Goal: Task Accomplishment & Management: Complete application form

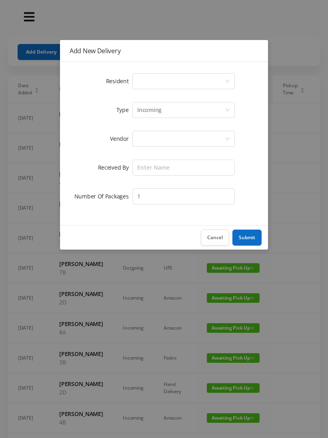
click at [148, 78] on div "Select a person" at bounding box center [181, 81] width 88 height 15
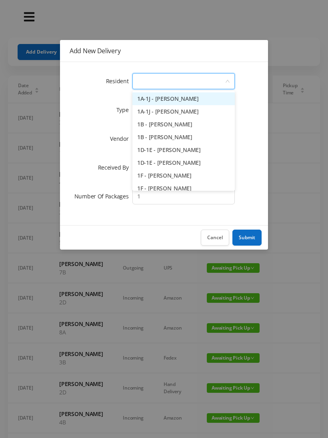
type input "8"
click at [178, 97] on li "8A - Rebecca Levinsky" at bounding box center [184, 98] width 102 height 13
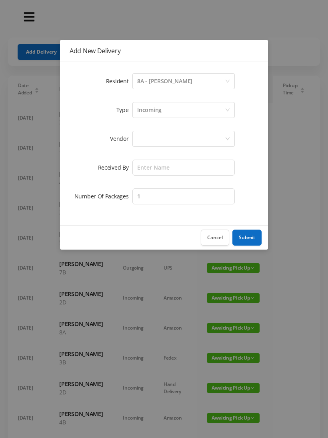
click at [152, 139] on div at bounding box center [181, 138] width 88 height 15
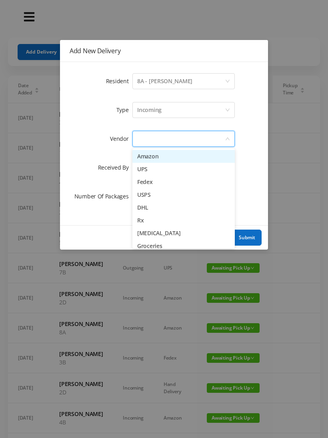
click at [184, 153] on li "Amazon" at bounding box center [184, 156] width 102 height 13
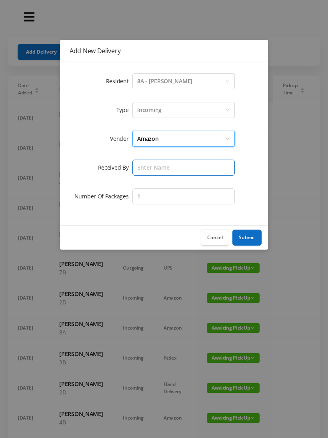
click at [149, 168] on input "text" at bounding box center [184, 168] width 102 height 16
type input "[PERSON_NAME]"
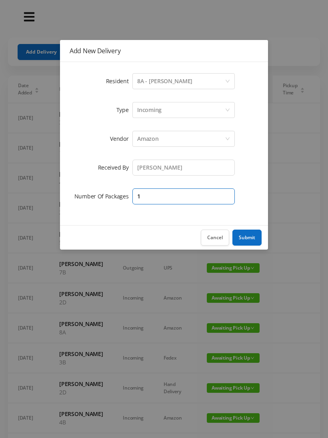
click at [153, 203] on input "1" at bounding box center [184, 197] width 102 height 16
type input "2"
click at [250, 236] on button "Submit" at bounding box center [247, 238] width 29 height 16
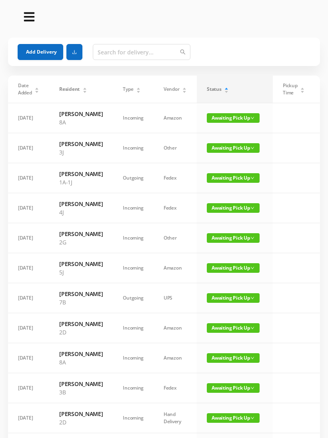
click at [43, 54] on button "Add Delivery" at bounding box center [41, 52] width 46 height 16
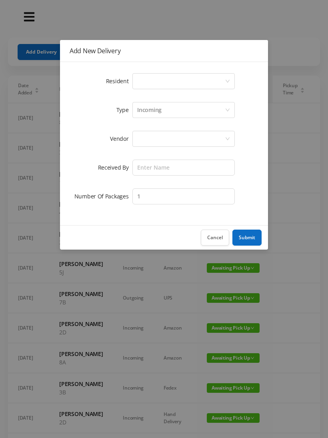
click at [149, 76] on div "Select a person" at bounding box center [181, 81] width 88 height 15
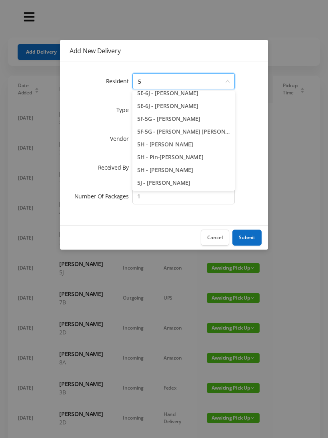
type input "5"
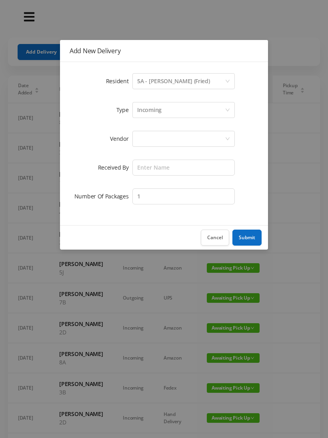
scroll to position [82, 0]
click at [177, 81] on div "5A - Janice Cimberg (Fried)" at bounding box center [173, 81] width 72 height 15
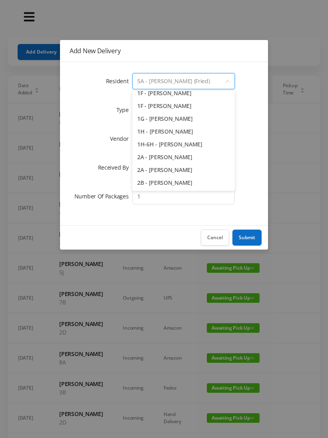
scroll to position [542, 0]
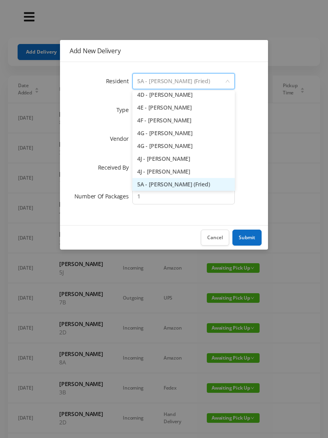
type input "5"
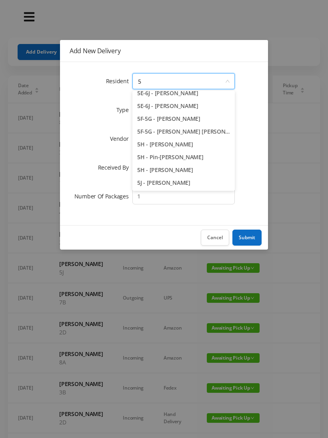
scroll to position [82, 0]
click at [179, 131] on li "5F-5G - Kathy Turck Rose" at bounding box center [184, 131] width 102 height 13
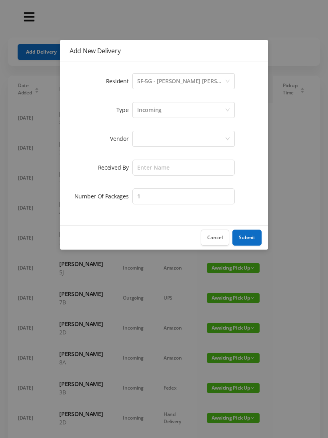
click at [143, 141] on div at bounding box center [181, 138] width 88 height 15
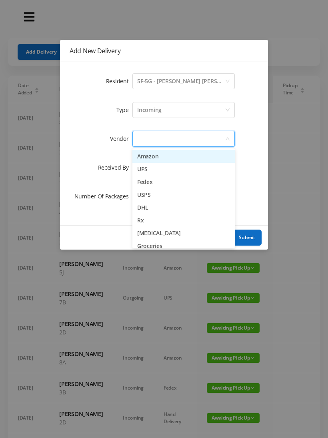
click at [163, 158] on li "Amazon" at bounding box center [184, 156] width 102 height 13
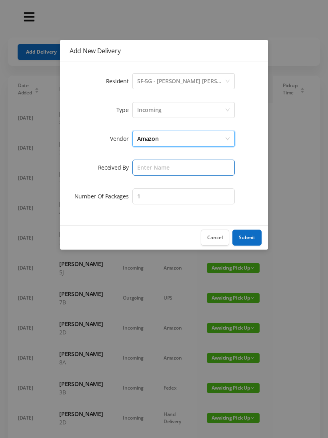
click at [147, 172] on input "text" at bounding box center [184, 168] width 102 height 16
type input "[PERSON_NAME]"
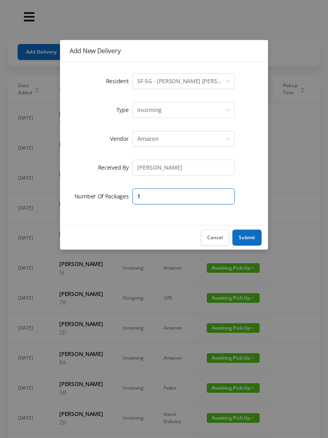
click at [153, 201] on input "1" at bounding box center [184, 197] width 102 height 16
type input "3"
click at [250, 235] on button "Submit" at bounding box center [247, 238] width 29 height 16
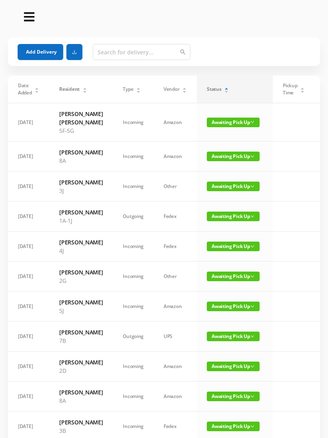
click at [40, 57] on button "Add Delivery" at bounding box center [41, 52] width 46 height 16
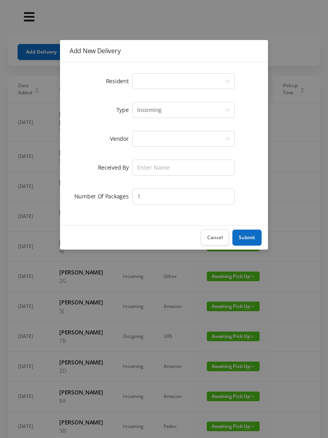
click at [153, 76] on div "Select a person" at bounding box center [181, 81] width 88 height 15
click at [168, 85] on div "1A-1J - Sophie Hsu" at bounding box center [168, 81] width 62 height 15
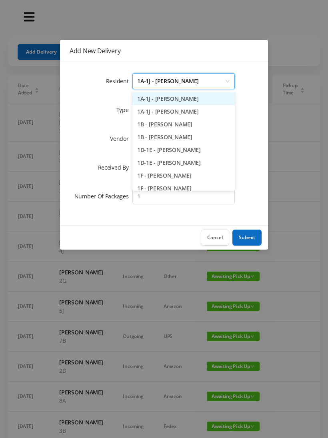
click at [216, 242] on button "Cancel" at bounding box center [215, 238] width 28 height 16
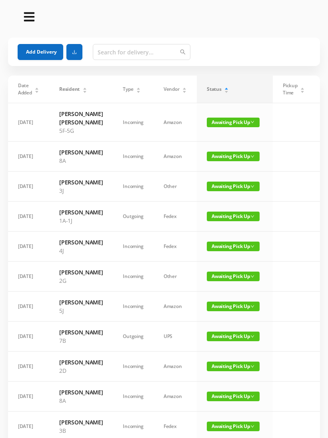
click at [38, 51] on button "Add Delivery" at bounding box center [41, 52] width 46 height 16
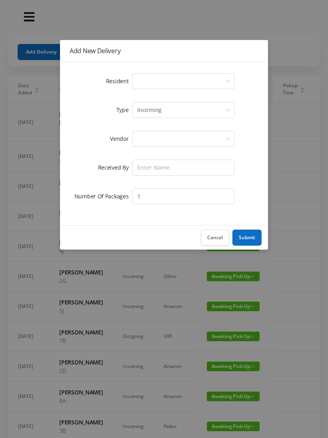
click at [145, 84] on div "Select a person" at bounding box center [181, 81] width 88 height 15
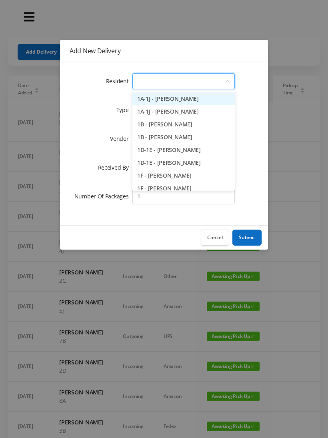
type input "4"
click at [171, 178] on li "4C - Paul Schickler" at bounding box center [184, 175] width 102 height 13
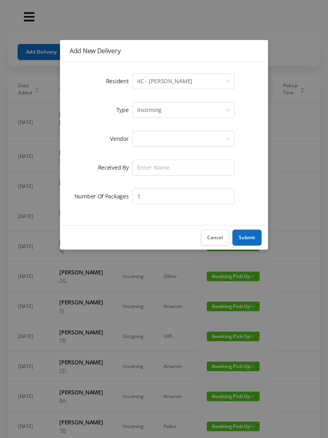
click at [152, 78] on div "4C - Paul Schickler" at bounding box center [164, 81] width 55 height 15
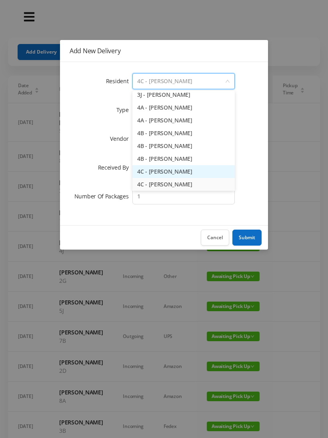
click at [170, 172] on li "4C - Janet Gottlieb" at bounding box center [184, 171] width 102 height 13
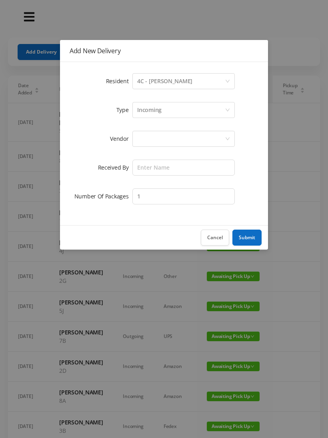
click at [147, 135] on div at bounding box center [181, 138] width 88 height 15
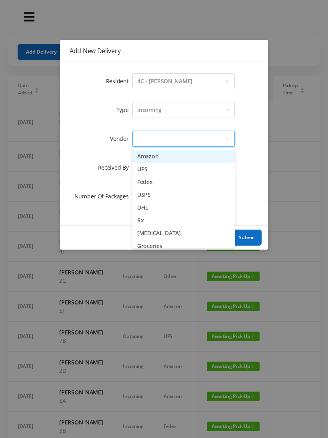
click at [175, 155] on li "Amazon" at bounding box center [184, 156] width 102 height 13
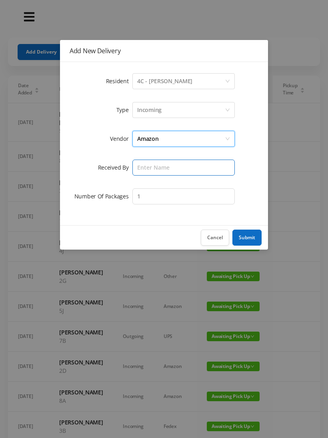
click at [149, 168] on input "text" at bounding box center [184, 168] width 102 height 16
type input "[PERSON_NAME]"
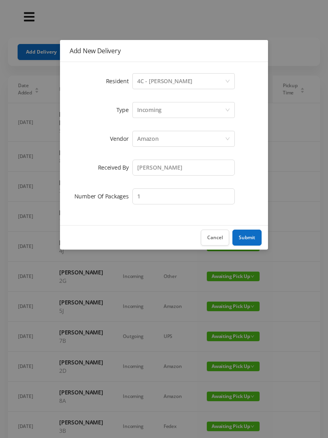
click at [252, 232] on button "Submit" at bounding box center [247, 238] width 29 height 16
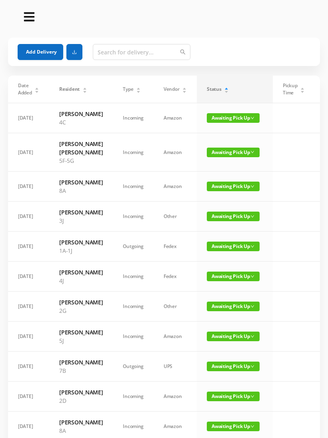
click at [40, 54] on button "Add Delivery" at bounding box center [41, 52] width 46 height 16
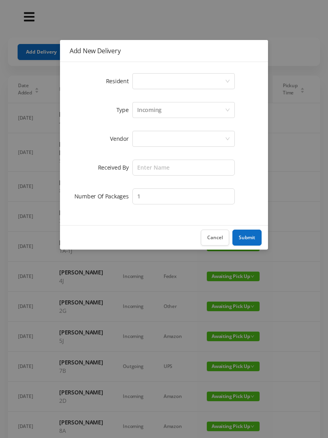
click at [145, 83] on div "Select a person" at bounding box center [181, 81] width 88 height 15
type input "8"
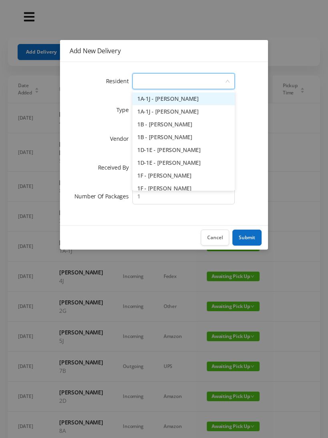
type input "8"
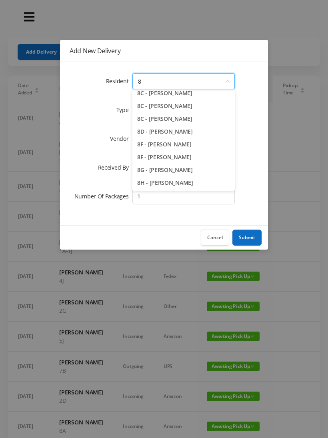
scroll to position [44, 0]
click at [172, 185] on li "8H - Gloria Johnson" at bounding box center [184, 183] width 102 height 13
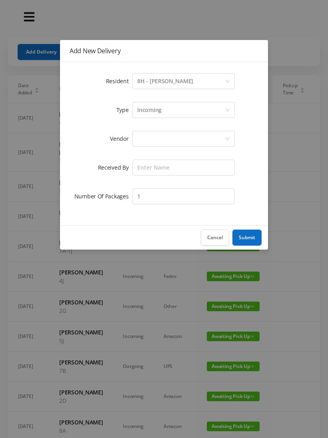
click at [151, 138] on div at bounding box center [181, 138] width 88 height 15
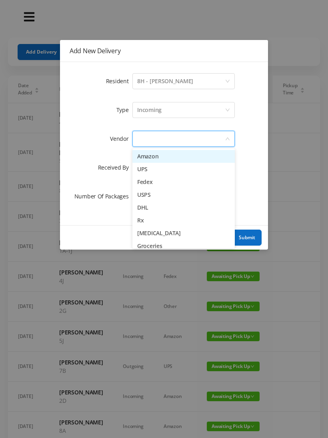
click at [167, 157] on li "Amazon" at bounding box center [184, 156] width 102 height 13
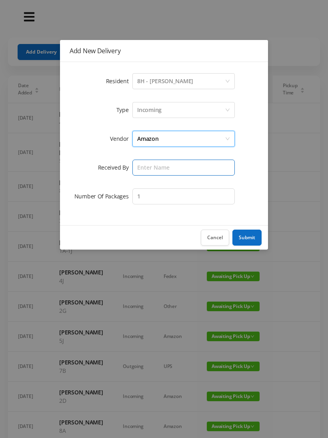
click at [150, 169] on input "text" at bounding box center [184, 168] width 102 height 16
type input "[PERSON_NAME]"
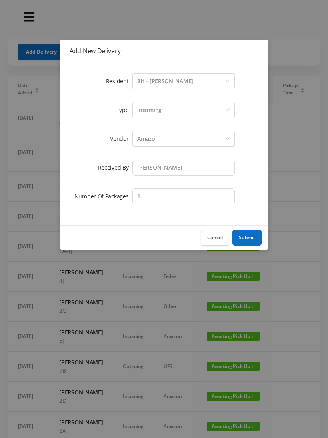
click at [251, 237] on button "Submit" at bounding box center [247, 238] width 29 height 16
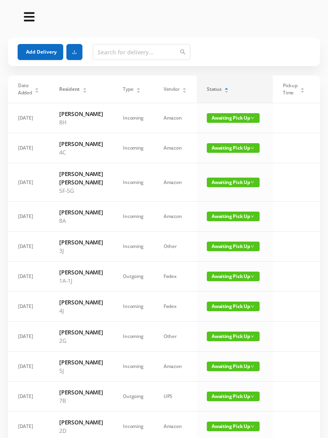
click at [41, 49] on button "Add Delivery" at bounding box center [41, 52] width 46 height 16
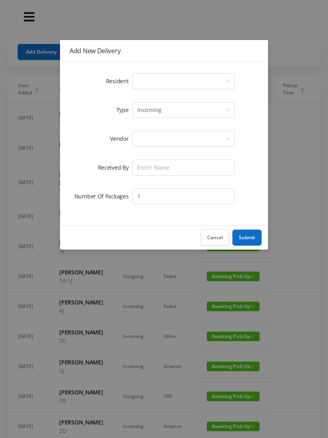
click at [154, 82] on div "Select a person" at bounding box center [181, 81] width 88 height 15
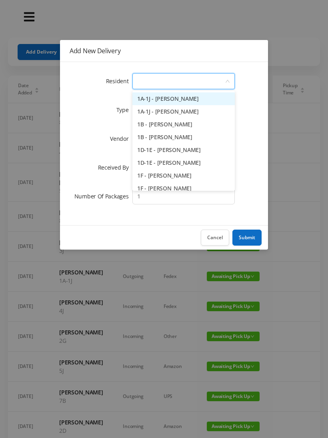
type input "2"
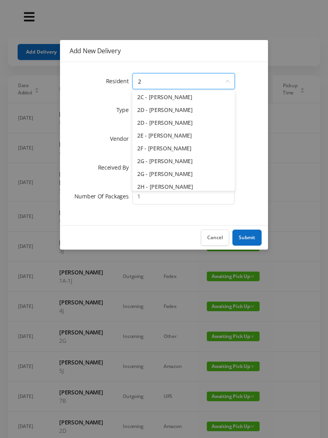
scroll to position [55, 0]
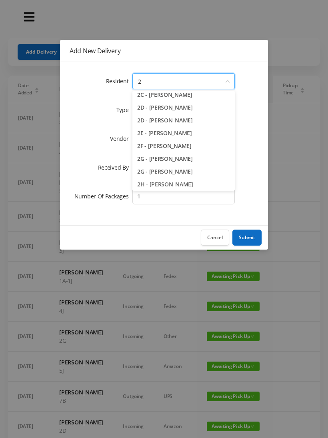
click at [177, 188] on li "2H - Matthew Singleton" at bounding box center [184, 184] width 102 height 13
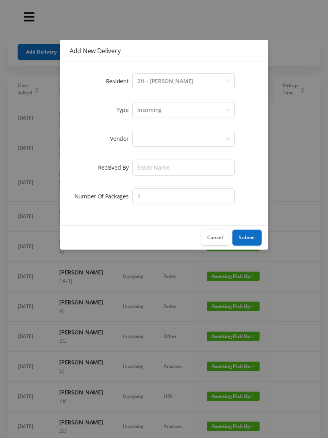
click at [151, 143] on div at bounding box center [181, 138] width 88 height 15
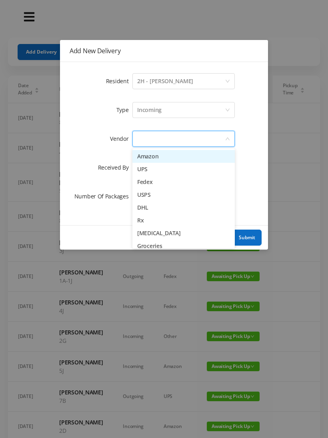
click at [171, 157] on li "Amazon" at bounding box center [184, 156] width 102 height 13
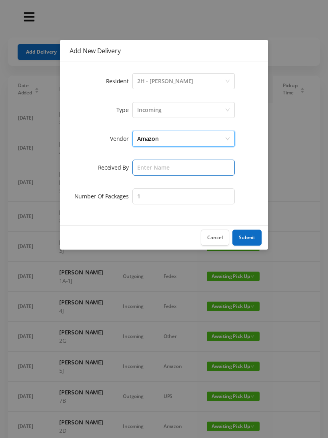
click at [151, 170] on input "text" at bounding box center [184, 168] width 102 height 16
type input "[PERSON_NAME]"
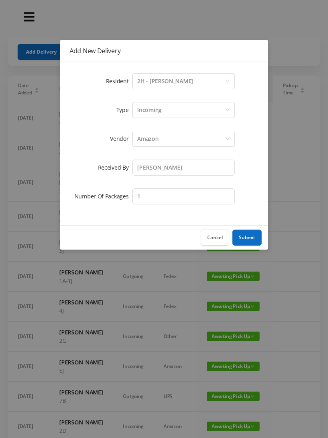
click at [159, 80] on div "2H - Matthew Singleton" at bounding box center [165, 81] width 56 height 15
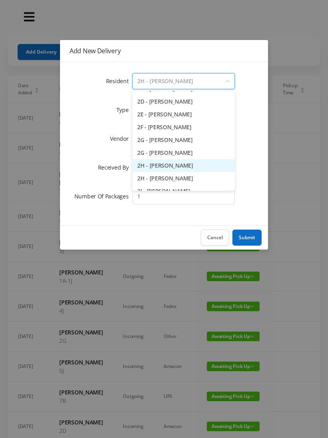
scroll to position [216, 0]
click at [179, 181] on li "2H - Lorraine Singleton" at bounding box center [184, 177] width 102 height 13
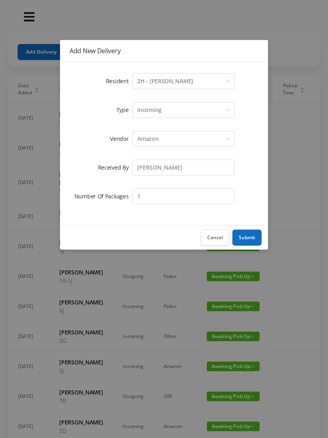
click at [250, 237] on button "Submit" at bounding box center [247, 238] width 29 height 16
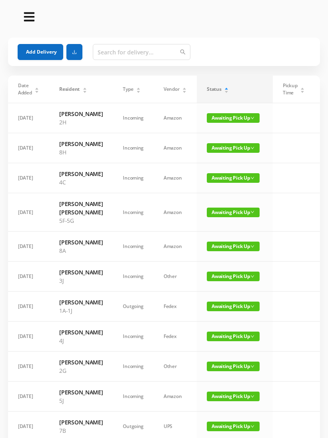
click at [36, 58] on button "Add Delivery" at bounding box center [41, 52] width 46 height 16
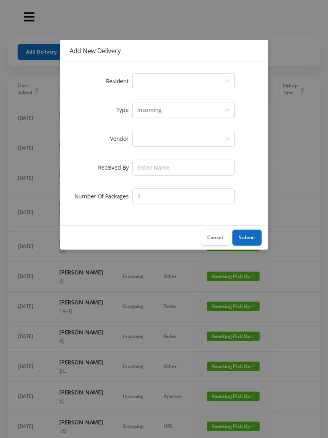
click at [150, 84] on div "Select a person" at bounding box center [181, 81] width 88 height 15
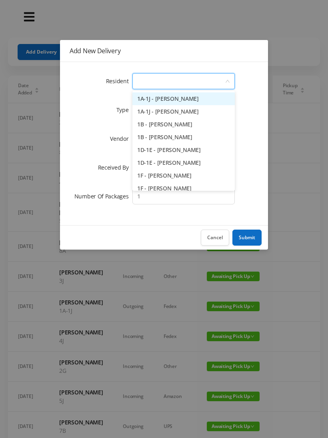
type input "6"
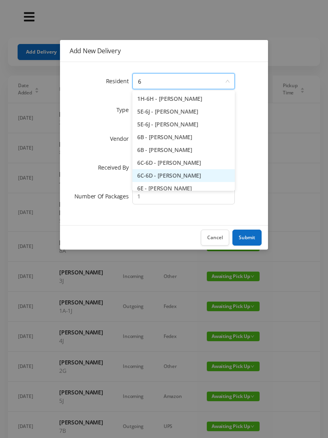
click at [178, 181] on li "6C-6D - Neil Rosenhouse" at bounding box center [184, 175] width 102 height 13
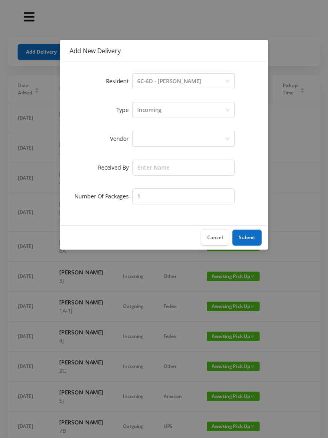
click at [149, 140] on div at bounding box center [181, 138] width 88 height 15
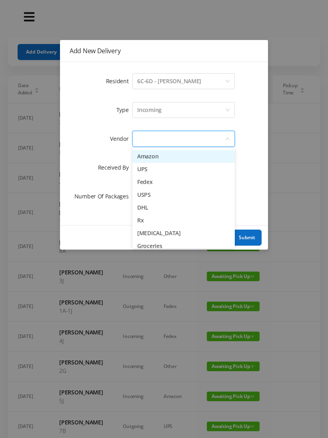
click at [176, 155] on li "Amazon" at bounding box center [184, 156] width 102 height 13
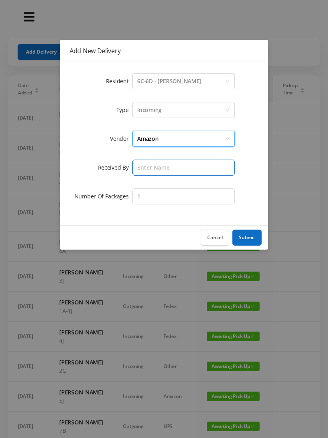
click at [150, 168] on input "text" at bounding box center [184, 168] width 102 height 16
type input "[PERSON_NAME]"
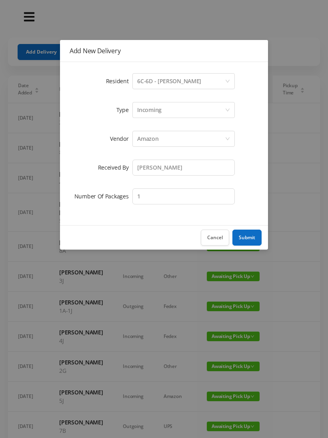
click at [256, 236] on button "Submit" at bounding box center [247, 238] width 29 height 16
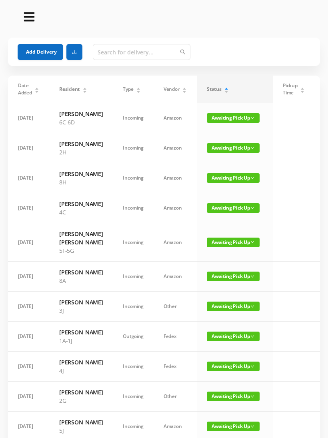
click at [46, 56] on button "Add Delivery" at bounding box center [41, 52] width 46 height 16
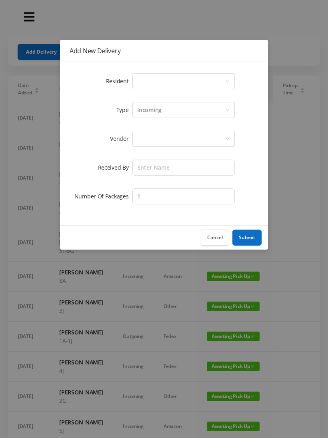
click at [147, 84] on div "Select a person" at bounding box center [181, 81] width 88 height 15
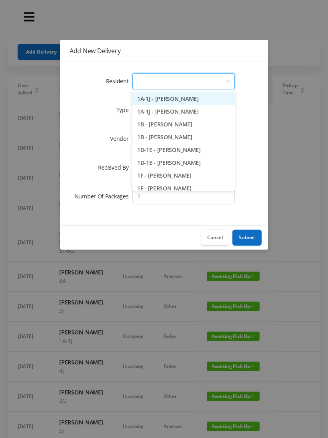
type input "5"
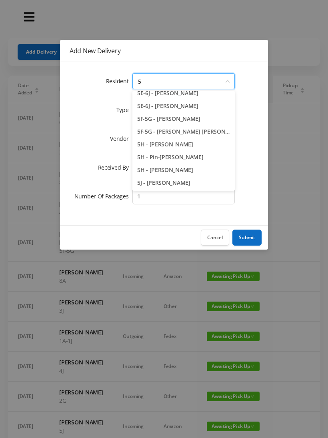
scroll to position [82, 0]
click at [212, 240] on button "Cancel" at bounding box center [215, 238] width 28 height 16
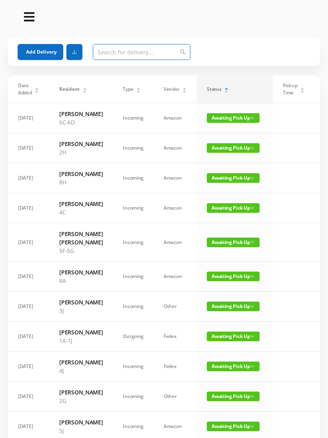
click at [108, 56] on input "text" at bounding box center [142, 52] width 98 height 16
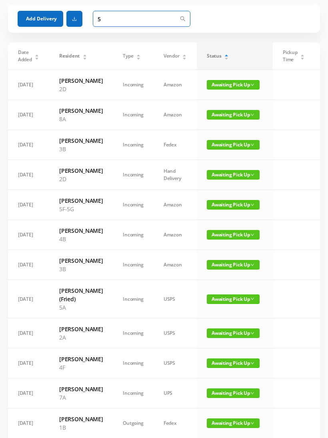
scroll to position [0, 0]
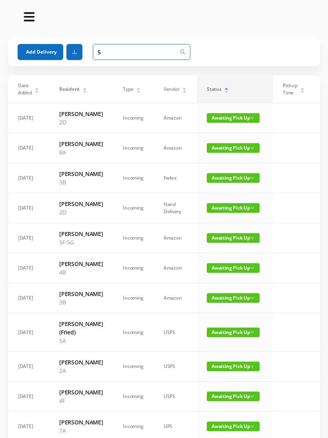
type input "5j"
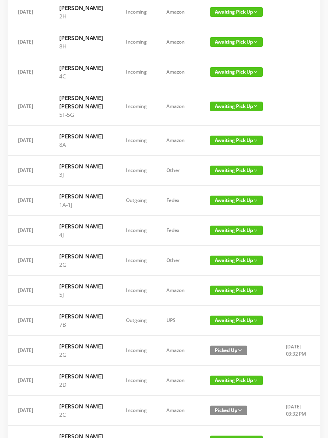
scroll to position [138, 0]
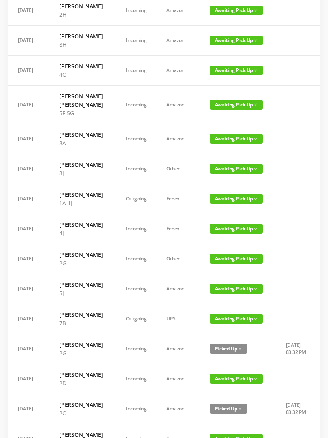
click at [228, 294] on span "Awaiting Pick Up" at bounding box center [236, 289] width 53 height 10
click at [226, 385] on link "Picked Up" at bounding box center [229, 380] width 52 height 13
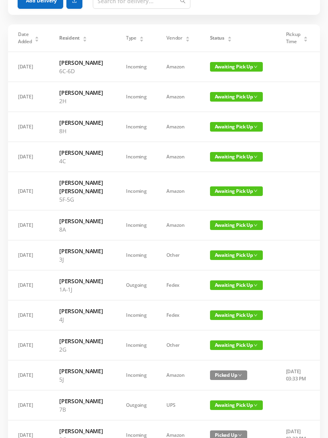
scroll to position [0, 0]
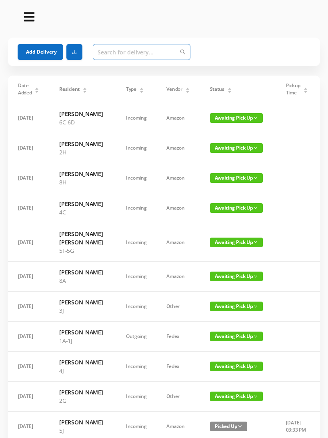
click at [108, 54] on input "text" at bounding box center [142, 52] width 98 height 16
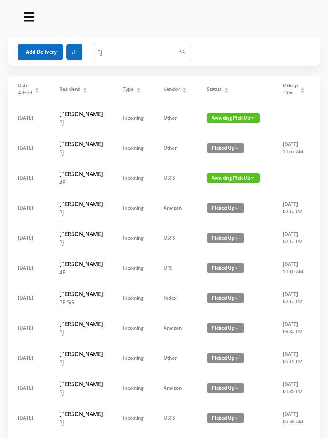
click at [235, 116] on span "Awaiting Pick Up" at bounding box center [233, 118] width 53 height 10
click at [229, 146] on link "Picked Up" at bounding box center [233, 146] width 52 height 13
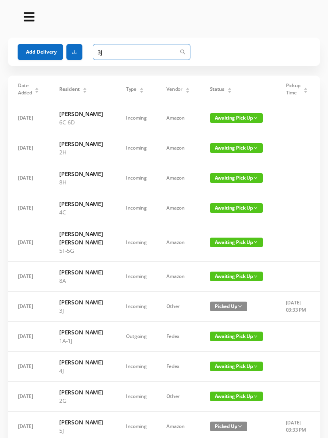
click at [108, 54] on input "3j" at bounding box center [142, 52] width 98 height 16
type input "3"
